Goal: Information Seeking & Learning: Learn about a topic

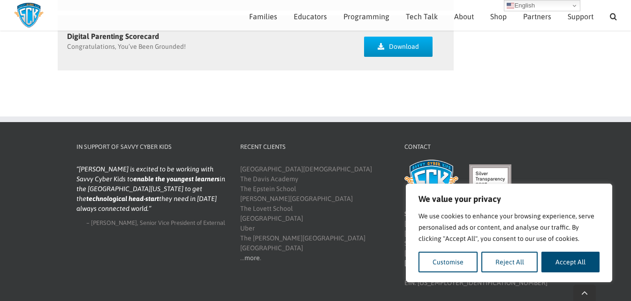
scroll to position [1307, 0]
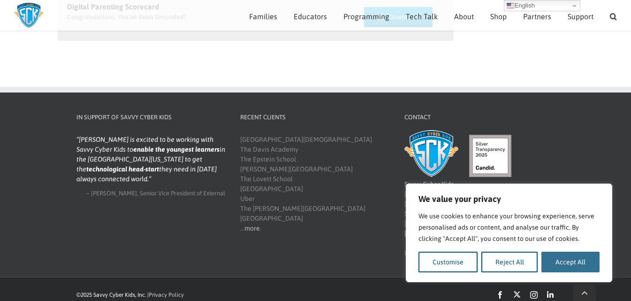
click at [566, 260] on button "Accept All" at bounding box center [570, 261] width 58 height 21
checkbox input "true"
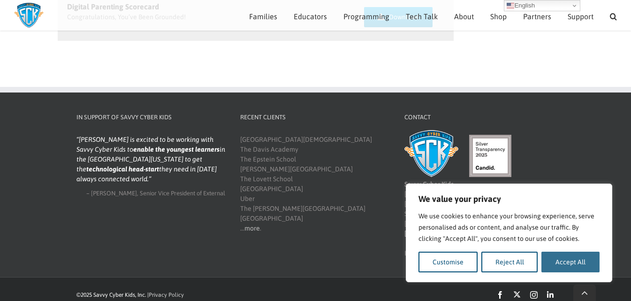
checkbox input "true"
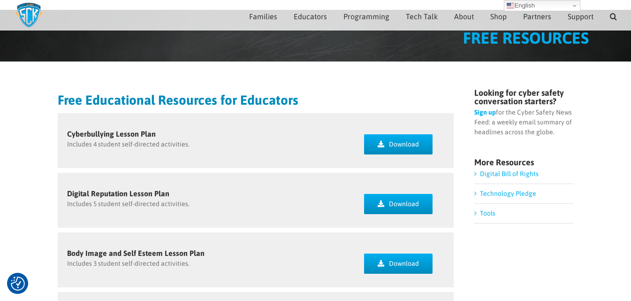
scroll to position [0, 0]
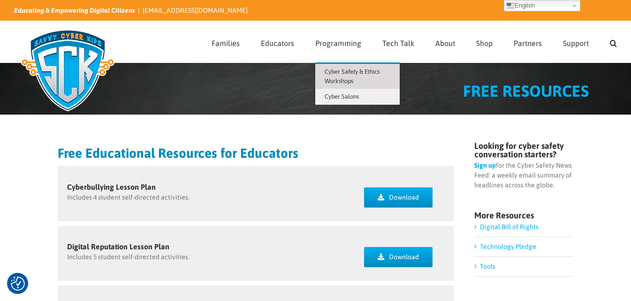
click at [356, 70] on span "Cyber Safety & Ethics Workshops" at bounding box center [352, 76] width 55 height 16
